Goal: Task Accomplishment & Management: Manage account settings

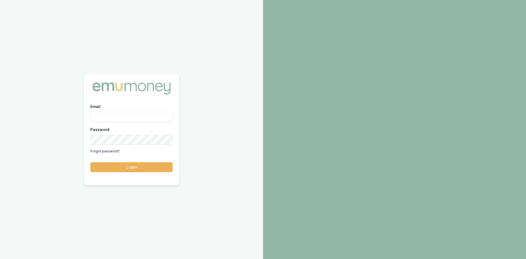
click at [116, 115] on input "Email" at bounding box center [131, 117] width 82 height 10
type input "wendy.fonseka@emumoney.com.au"
click at [107, 166] on button "Login" at bounding box center [131, 167] width 82 height 10
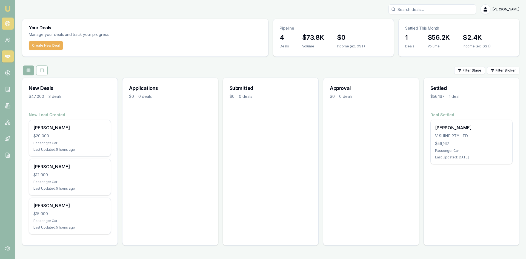
click at [6, 23] on icon at bounding box center [7, 23] width 5 height 5
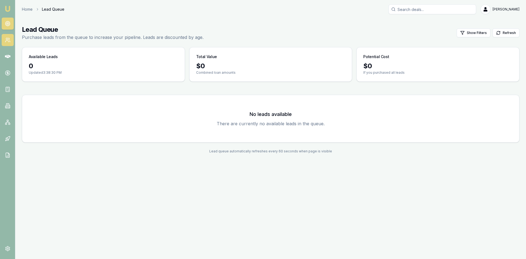
click at [9, 38] on icon at bounding box center [8, 39] width 1 height 2
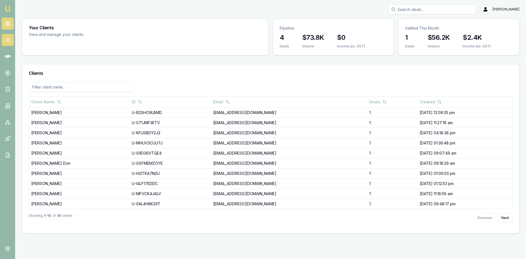
click at [13, 23] on link at bounding box center [8, 24] width 12 height 12
